Goal: Task Accomplishment & Management: Use online tool/utility

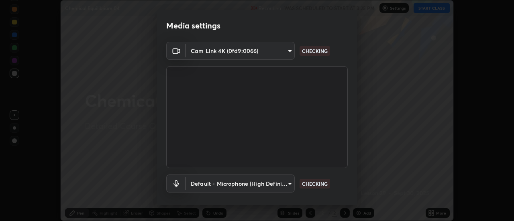
scroll to position [42, 0]
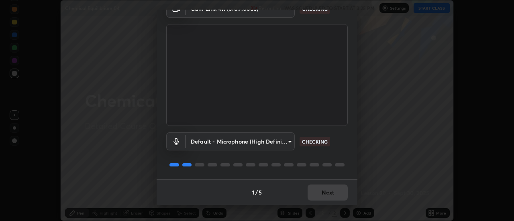
click at [328, 191] on div "1 / 5 Next" at bounding box center [257, 193] width 201 height 26
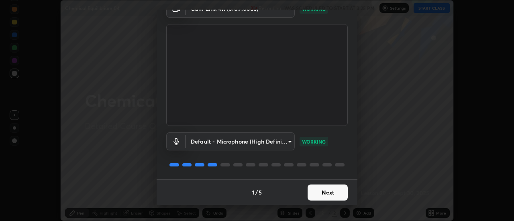
click at [329, 193] on button "Next" at bounding box center [328, 193] width 40 height 16
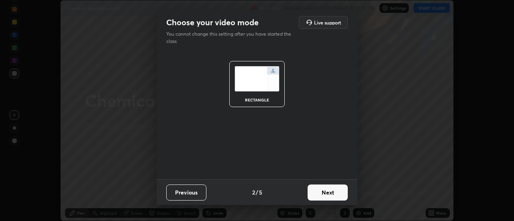
click at [327, 193] on button "Next" at bounding box center [328, 193] width 40 height 16
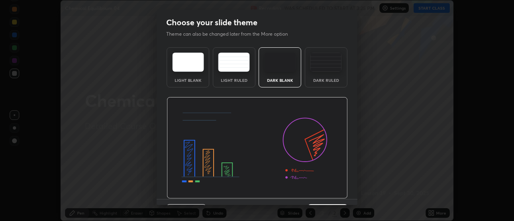
click at [327, 194] on img at bounding box center [257, 148] width 181 height 102
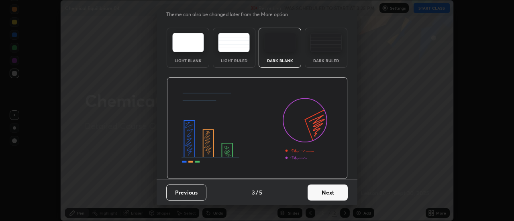
click at [324, 194] on button "Next" at bounding box center [328, 193] width 40 height 16
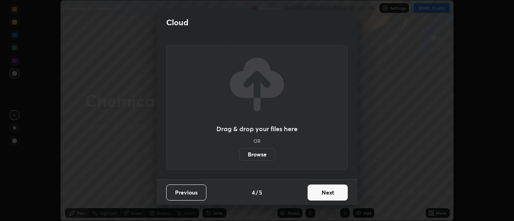
click at [323, 190] on button "Next" at bounding box center [328, 193] width 40 height 16
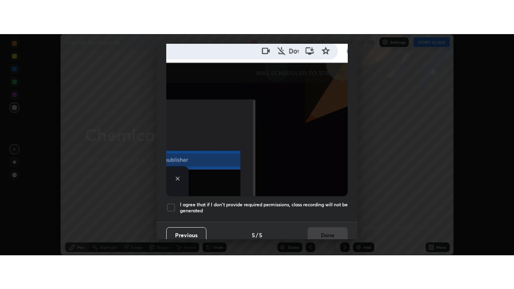
scroll to position [206, 0]
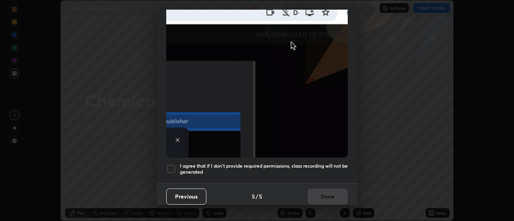
click at [172, 168] on div at bounding box center [171, 169] width 10 height 10
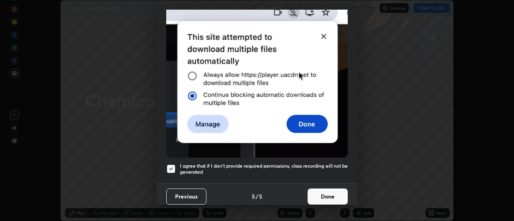
click at [324, 189] on button "Done" at bounding box center [328, 197] width 40 height 16
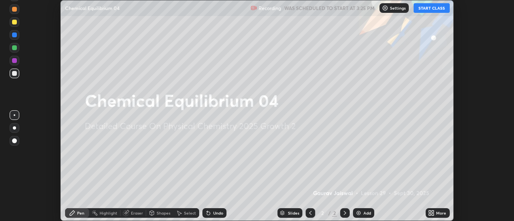
click at [436, 212] on div "More" at bounding box center [438, 214] width 24 height 10
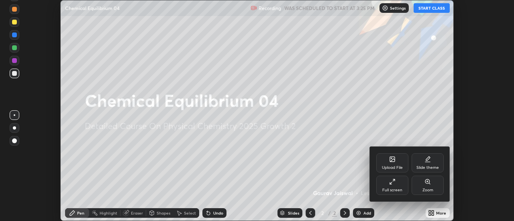
click at [399, 186] on div "Full screen" at bounding box center [392, 185] width 32 height 19
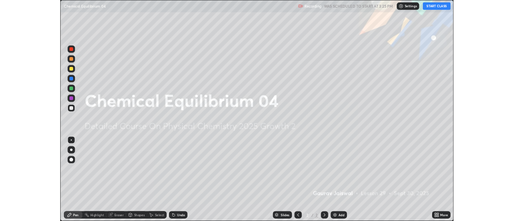
scroll to position [289, 514]
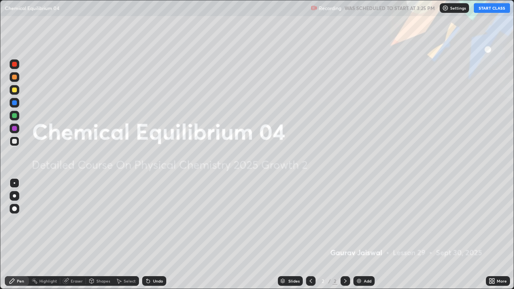
click at [365, 221] on div "Add" at bounding box center [368, 281] width 8 height 4
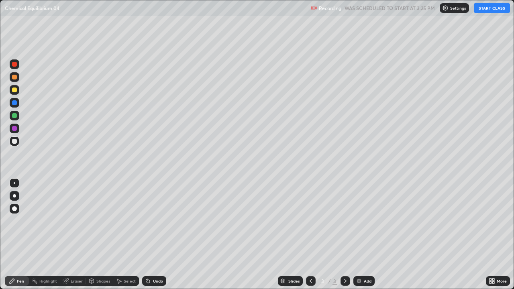
click at [372, 221] on div "Add" at bounding box center [364, 281] width 21 height 10
click at [155, 221] on div "Undo" at bounding box center [154, 281] width 24 height 10
click at [483, 10] on button "START CLASS" at bounding box center [492, 8] width 36 height 10
click at [14, 90] on div at bounding box center [14, 90] width 5 height 5
click at [11, 145] on div at bounding box center [15, 142] width 10 height 10
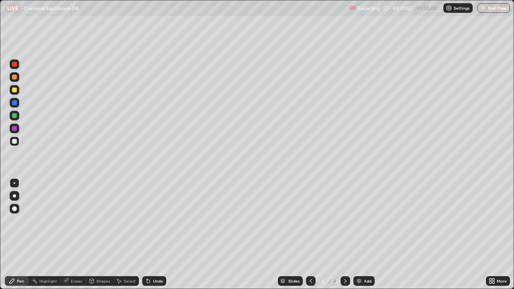
click at [151, 221] on div "Undo" at bounding box center [154, 281] width 24 height 10
click at [156, 221] on div "Undo" at bounding box center [154, 281] width 24 height 10
click at [155, 221] on div "Undo" at bounding box center [158, 281] width 10 height 4
click at [154, 221] on div "Undo" at bounding box center [158, 281] width 10 height 4
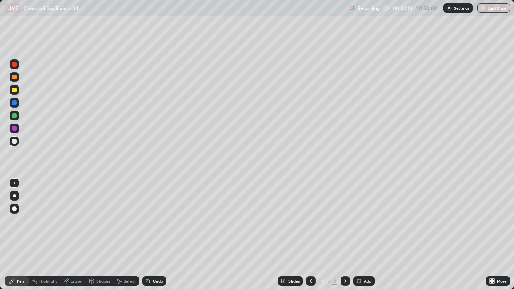
click at [153, 221] on div "Undo" at bounding box center [158, 281] width 10 height 4
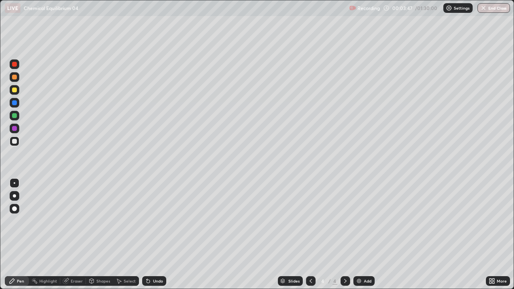
click at [149, 221] on icon at bounding box center [148, 281] width 3 height 3
click at [149, 221] on icon at bounding box center [148, 281] width 6 height 6
click at [150, 221] on icon at bounding box center [148, 281] width 6 height 6
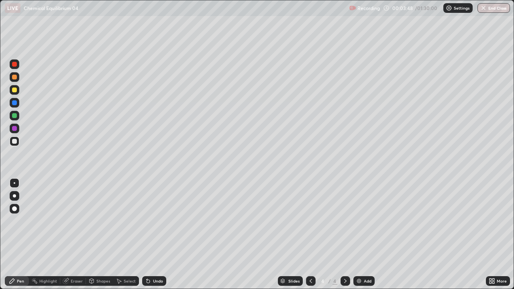
click at [150, 221] on icon at bounding box center [148, 281] width 6 height 6
click at [147, 221] on icon at bounding box center [148, 281] width 3 height 3
click at [16, 91] on div at bounding box center [14, 90] width 5 height 5
click at [370, 221] on div "Add" at bounding box center [368, 281] width 8 height 4
click at [366, 221] on div "Add" at bounding box center [368, 281] width 8 height 4
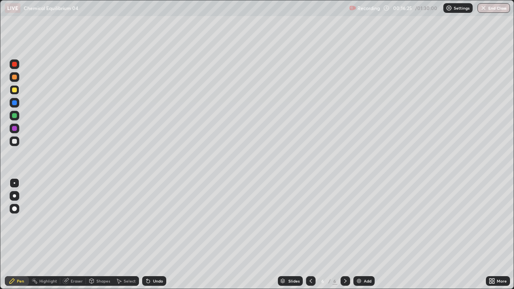
click at [344, 221] on icon at bounding box center [345, 281] width 6 height 6
click at [361, 221] on img at bounding box center [359, 281] width 6 height 6
click at [14, 142] on div at bounding box center [14, 141] width 5 height 5
click at [153, 221] on div "Undo" at bounding box center [158, 281] width 10 height 4
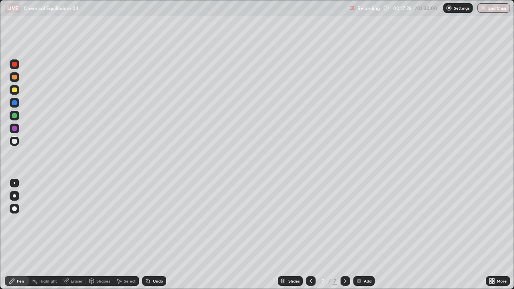
click at [151, 221] on div "Undo" at bounding box center [154, 281] width 24 height 10
click at [155, 221] on div "Undo" at bounding box center [158, 281] width 10 height 4
click at [153, 221] on div "Undo" at bounding box center [158, 281] width 10 height 4
click at [158, 221] on div "Undo" at bounding box center [154, 281] width 24 height 10
click at [156, 221] on div "Undo" at bounding box center [154, 281] width 24 height 10
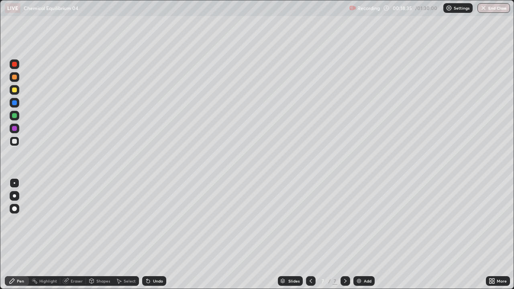
click at [157, 221] on div "Undo" at bounding box center [154, 281] width 24 height 10
click at [156, 221] on div "Undo" at bounding box center [154, 281] width 24 height 10
click at [155, 221] on div "Undo" at bounding box center [154, 281] width 24 height 10
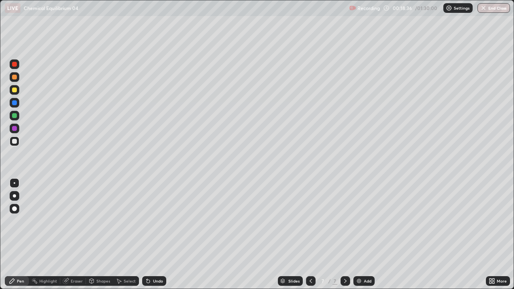
click at [155, 221] on div "Undo" at bounding box center [154, 281] width 24 height 10
click at [366, 221] on div "Add" at bounding box center [368, 281] width 8 height 4
click at [16, 90] on div at bounding box center [14, 90] width 5 height 5
click at [150, 221] on div "Undo" at bounding box center [154, 281] width 24 height 10
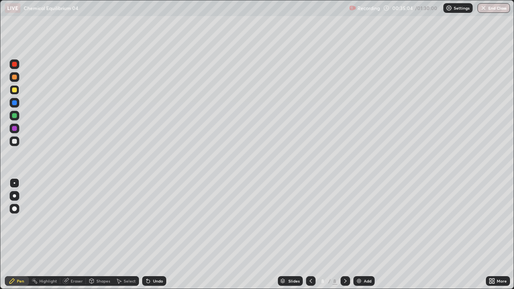
click at [159, 221] on div "Undo" at bounding box center [158, 281] width 10 height 4
click at [157, 221] on div "Undo" at bounding box center [154, 281] width 24 height 10
click at [79, 221] on div "Eraser" at bounding box center [77, 281] width 12 height 4
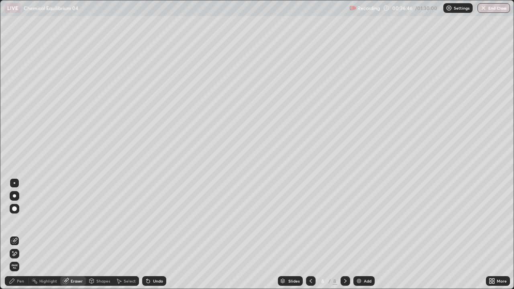
click at [17, 221] on div "Pen" at bounding box center [20, 281] width 7 height 4
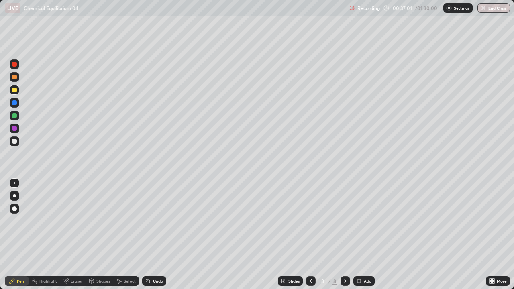
click at [75, 221] on div "Eraser" at bounding box center [77, 281] width 12 height 4
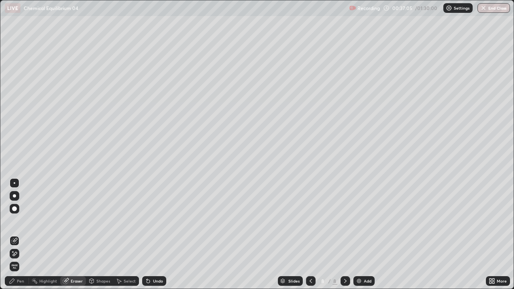
click at [24, 221] on div "Pen" at bounding box center [17, 281] width 24 height 10
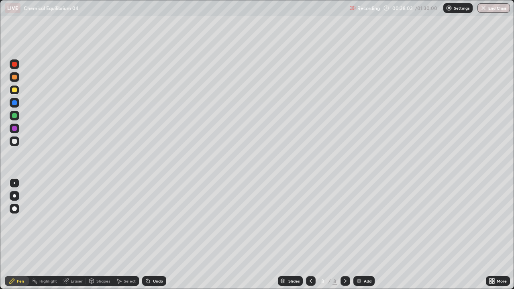
click at [155, 221] on div "Undo" at bounding box center [154, 281] width 24 height 10
click at [154, 221] on div "Undo" at bounding box center [154, 281] width 24 height 10
click at [155, 221] on div "Undo" at bounding box center [154, 281] width 24 height 10
click at [154, 221] on div "Undo" at bounding box center [154, 281] width 24 height 10
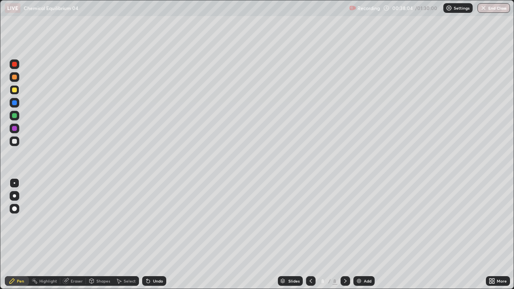
click at [153, 221] on div "Undo" at bounding box center [154, 281] width 24 height 10
click at [373, 221] on div "Add" at bounding box center [364, 281] width 21 height 10
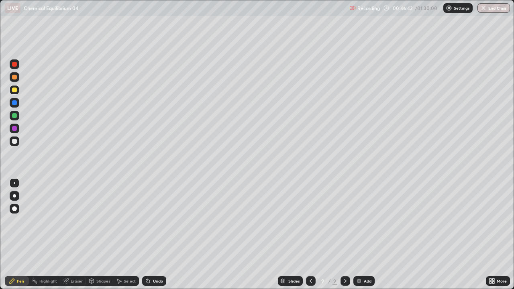
click at [153, 221] on div "Undo" at bounding box center [158, 281] width 10 height 4
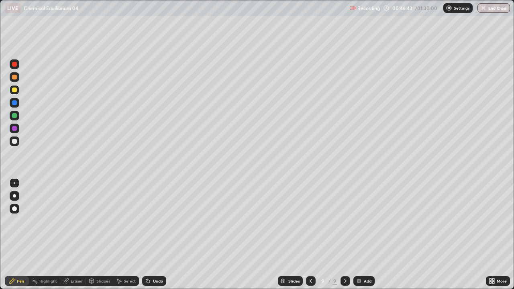
click at [153, 221] on div "Undo" at bounding box center [158, 281] width 10 height 4
click at [154, 221] on div "Undo" at bounding box center [158, 281] width 10 height 4
click at [310, 221] on icon at bounding box center [311, 281] width 6 height 6
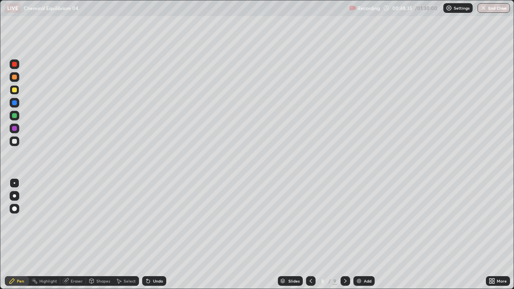
click at [345, 221] on div at bounding box center [346, 281] width 10 height 10
click at [372, 221] on div "Add" at bounding box center [364, 281] width 21 height 10
click at [154, 221] on div "Undo" at bounding box center [158, 281] width 10 height 4
click at [339, 102] on button "Undo" at bounding box center [344, 106] width 23 height 10
click at [15, 141] on div at bounding box center [14, 141] width 5 height 5
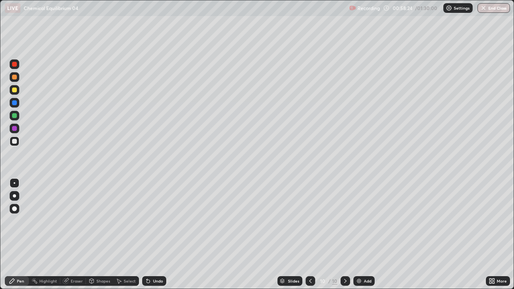
click at [155, 221] on div "Undo" at bounding box center [158, 281] width 10 height 4
click at [153, 221] on div "Undo" at bounding box center [154, 281] width 24 height 10
click at [155, 221] on div "Undo" at bounding box center [154, 281] width 24 height 10
click at [154, 221] on div "Undo" at bounding box center [154, 281] width 24 height 10
click at [155, 221] on div "Undo" at bounding box center [154, 281] width 24 height 10
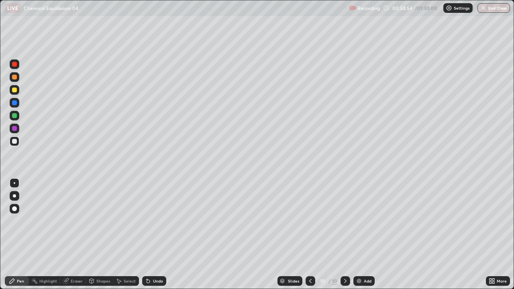
click at [150, 221] on icon at bounding box center [148, 281] width 6 height 6
click at [150, 221] on div "Undo" at bounding box center [154, 281] width 24 height 10
click at [149, 221] on div "Undo" at bounding box center [154, 281] width 24 height 10
click at [150, 221] on div "Undo" at bounding box center [154, 281] width 24 height 10
click at [361, 221] on img at bounding box center [359, 281] width 6 height 6
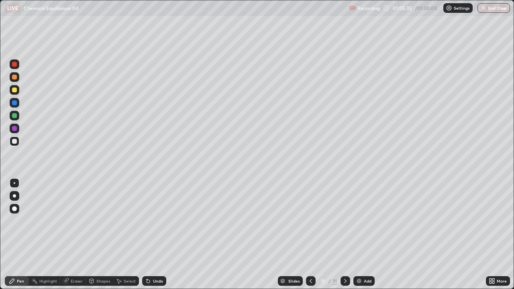
click at [153, 221] on div "Undo" at bounding box center [158, 281] width 10 height 4
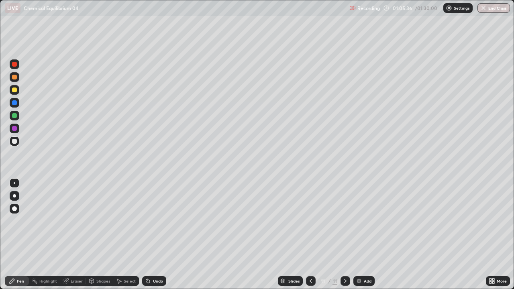
click at [153, 221] on div "Undo" at bounding box center [158, 281] width 10 height 4
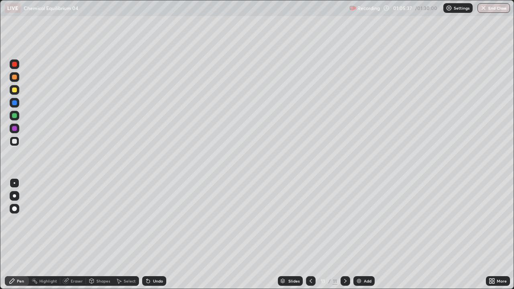
click at [151, 221] on div "Undo" at bounding box center [154, 281] width 24 height 10
click at [153, 221] on div "Undo" at bounding box center [158, 281] width 10 height 4
click at [151, 221] on div "Undo" at bounding box center [154, 281] width 24 height 10
click at [12, 92] on div at bounding box center [14, 90] width 5 height 5
click at [371, 221] on div "Add" at bounding box center [364, 281] width 21 height 10
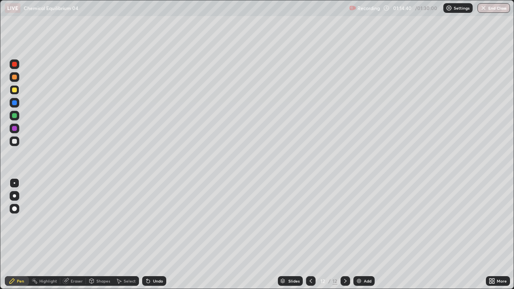
click at [310, 221] on icon at bounding box center [311, 281] width 2 height 4
click at [495, 7] on button "End Class" at bounding box center [494, 8] width 33 height 10
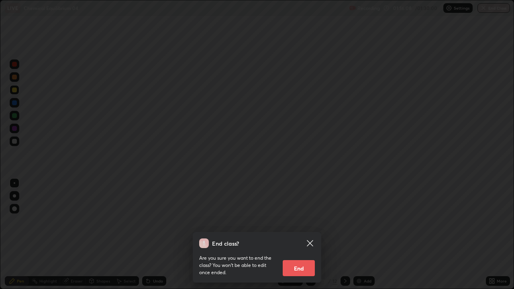
click at [300, 221] on button "End" at bounding box center [299, 268] width 32 height 16
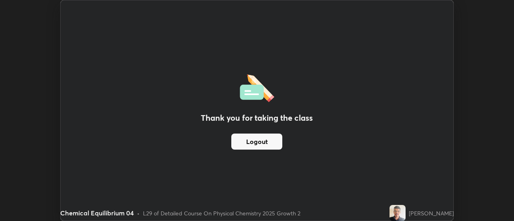
scroll to position [39957, 39664]
